Goal: Information Seeking & Learning: Learn about a topic

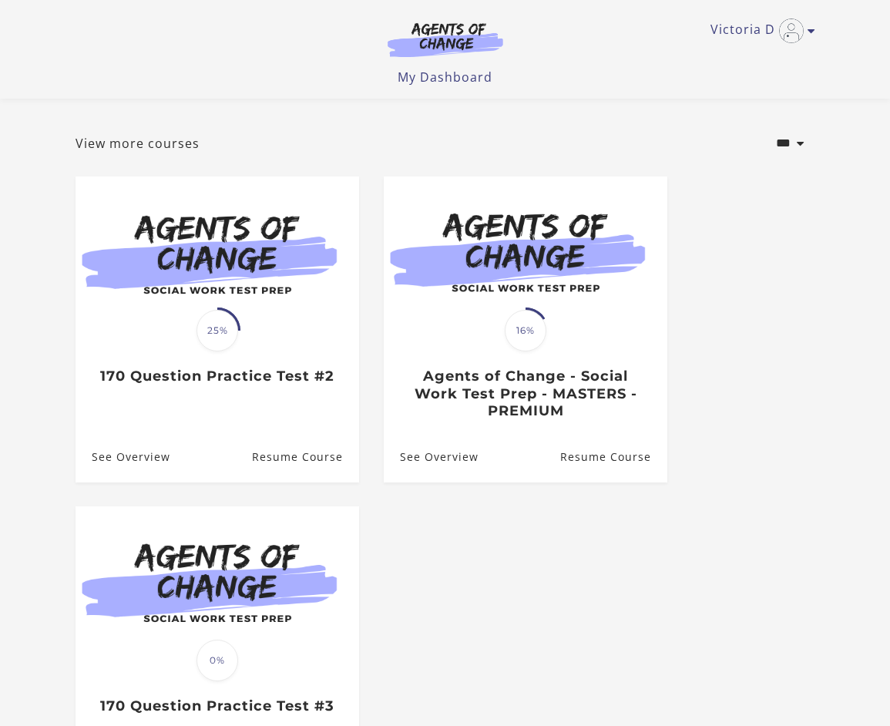
scroll to position [49, 0]
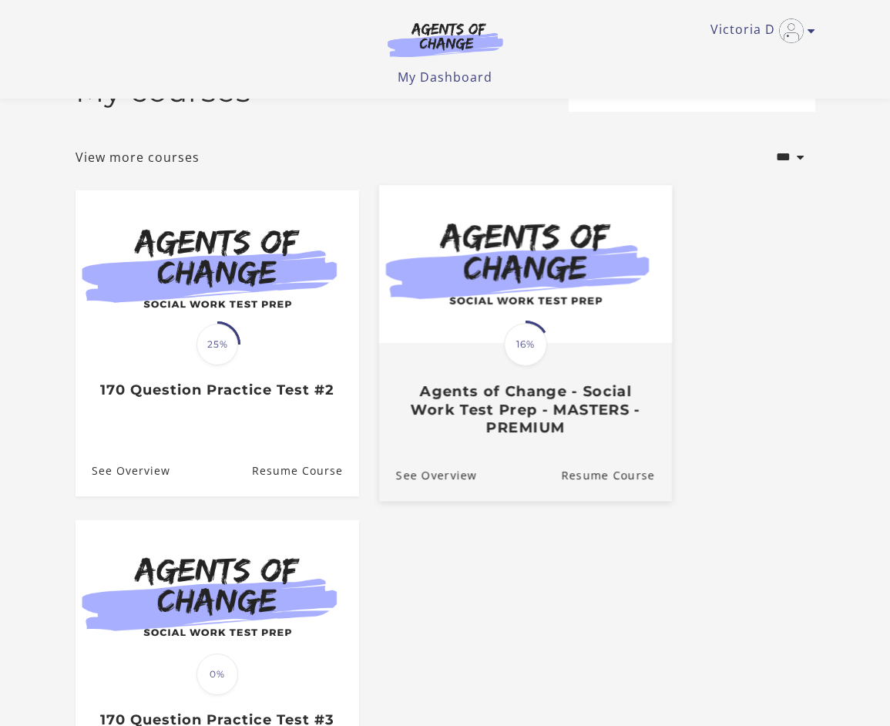
click at [542, 433] on h3 "Agents of Change - Social Work Test Prep - MASTERS - PREMIUM" at bounding box center [524, 409] width 259 height 54
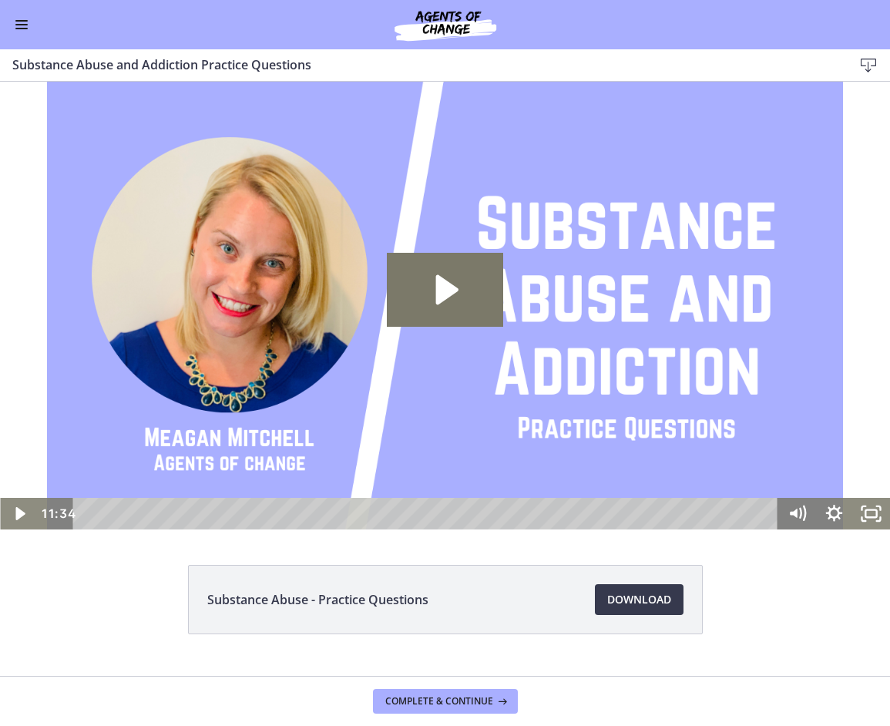
click at [22, 17] on button "Enable menu" at bounding box center [21, 24] width 18 height 18
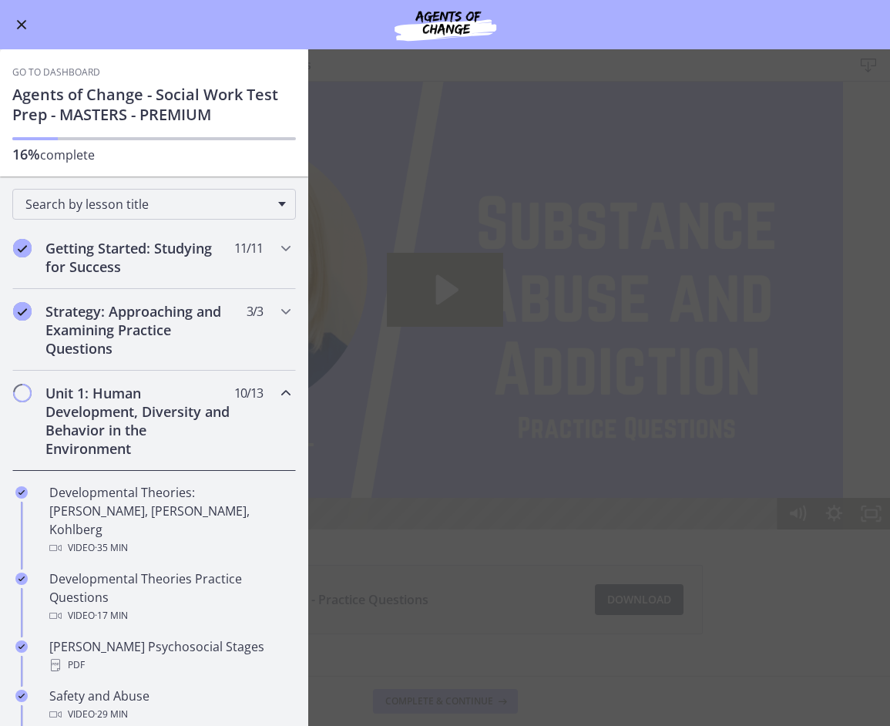
click at [200, 106] on h1 "Agents of Change - Social Work Test Prep - MASTERS - PREMIUM" at bounding box center [153, 105] width 283 height 40
click at [15, 25] on span "Enable menu" at bounding box center [21, 25] width 12 height 2
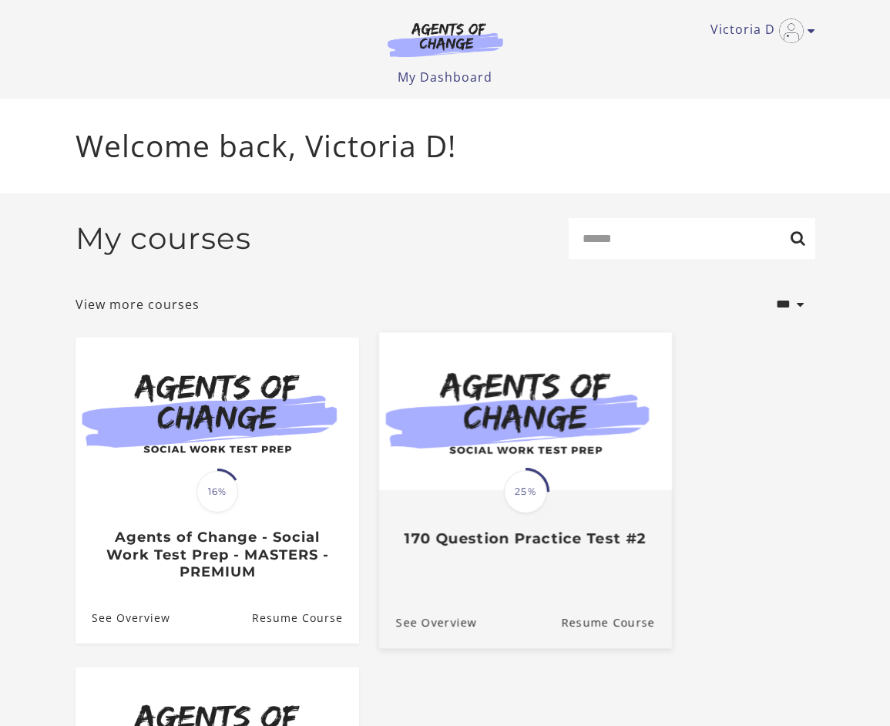
click at [547, 497] on span at bounding box center [526, 492] width 48 height 48
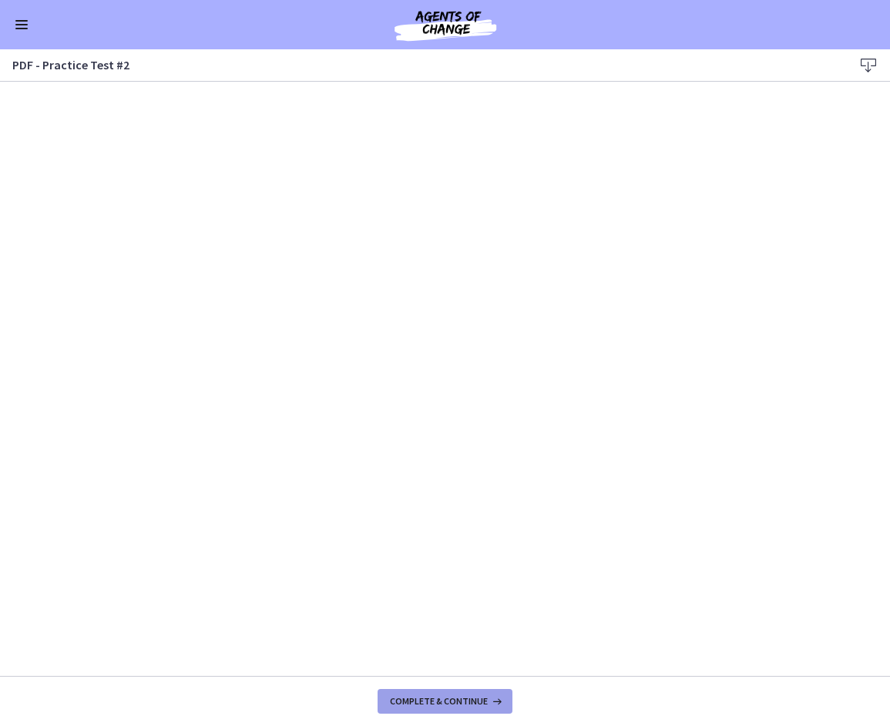
click at [438, 700] on span "Complete & continue" at bounding box center [439, 701] width 98 height 12
